Goal: Information Seeking & Learning: Find specific fact

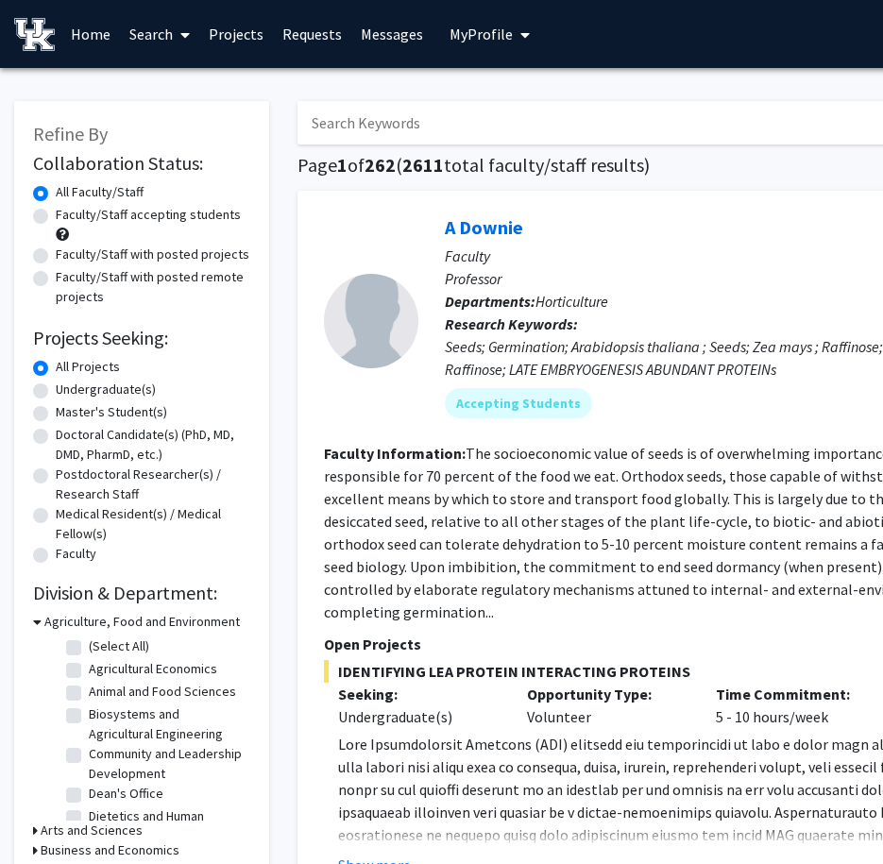
click at [151, 32] on link "Search" at bounding box center [159, 34] width 79 height 66
click at [173, 131] on span "Students" at bounding box center [177, 125] width 115 height 38
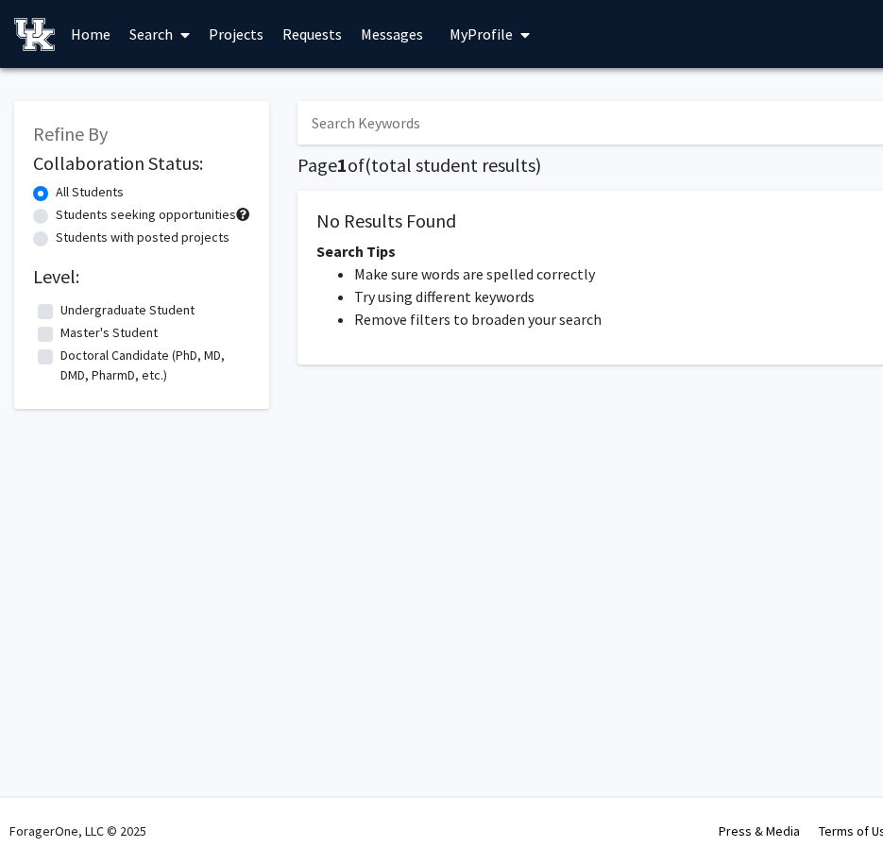
click at [356, 122] on input "Search Keywords" at bounding box center [667, 122] width 741 height 43
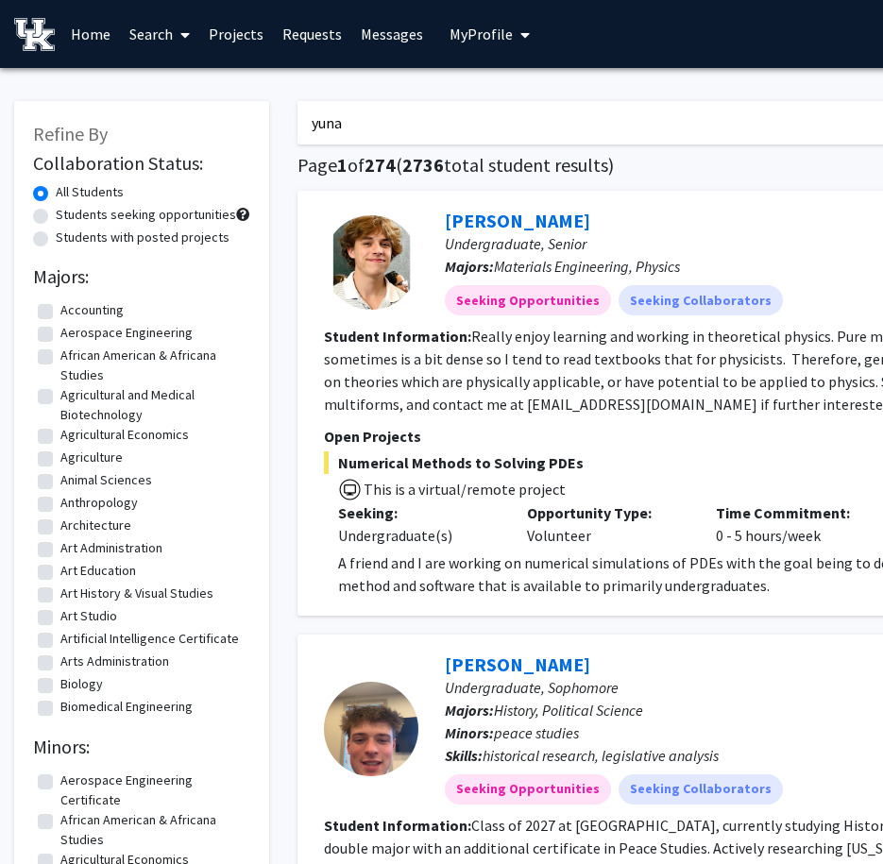
type input "yuna"
